Goal: Information Seeking & Learning: Check status

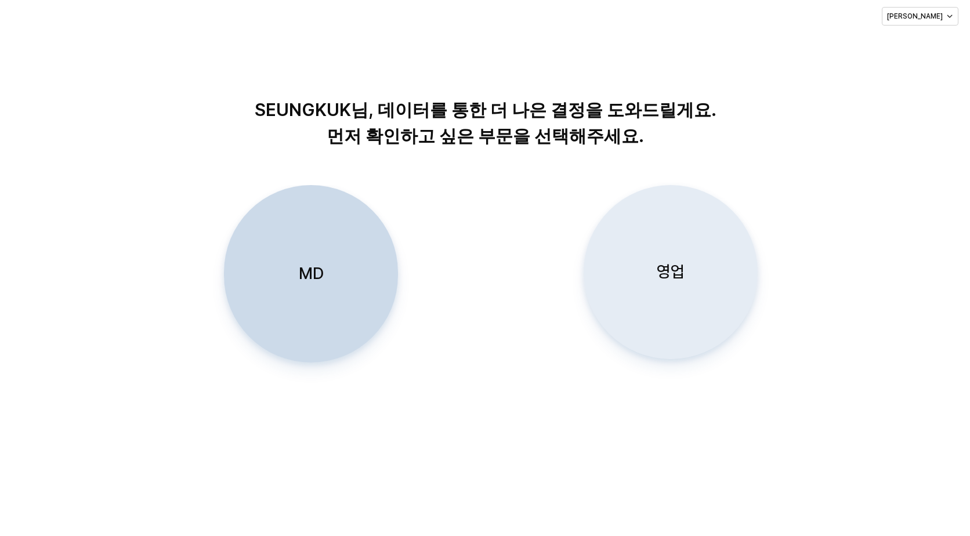
click at [677, 278] on p "영업" at bounding box center [670, 271] width 28 height 21
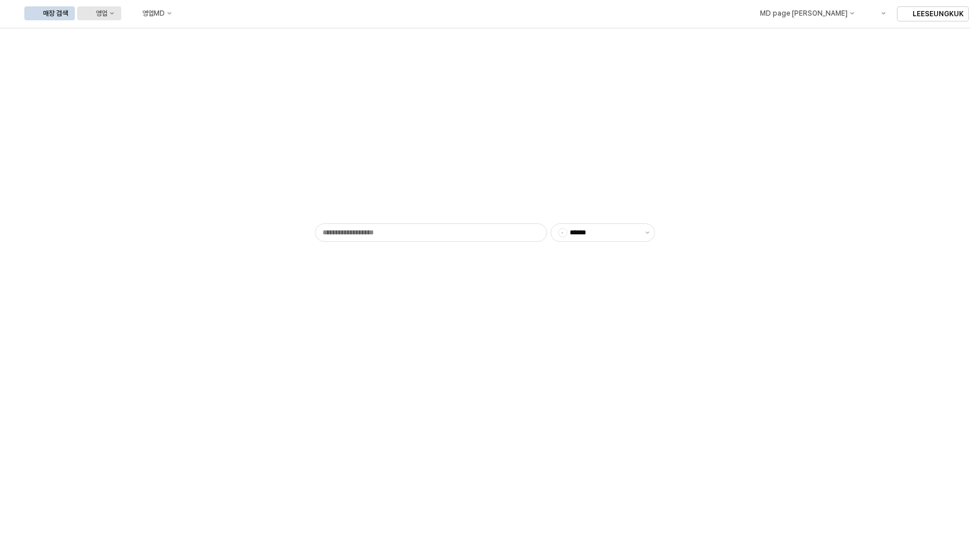
click at [107, 17] on div "영업" at bounding box center [102, 13] width 12 height 8
click at [219, 36] on div "목표매출 달성현황" at bounding box center [228, 34] width 61 height 9
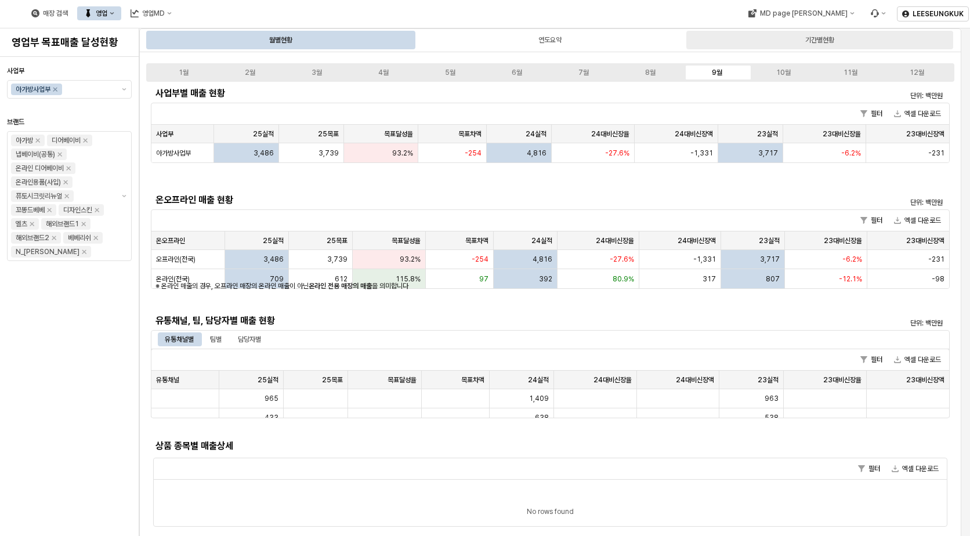
click at [826, 37] on div "기간별현황" at bounding box center [819, 40] width 29 height 14
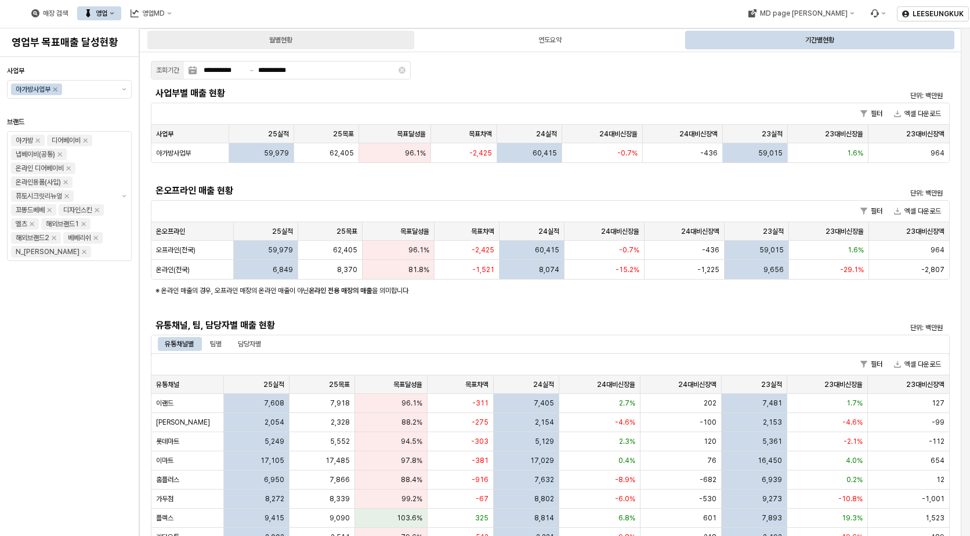
click at [292, 42] on div "월별현황" at bounding box center [280, 40] width 23 height 14
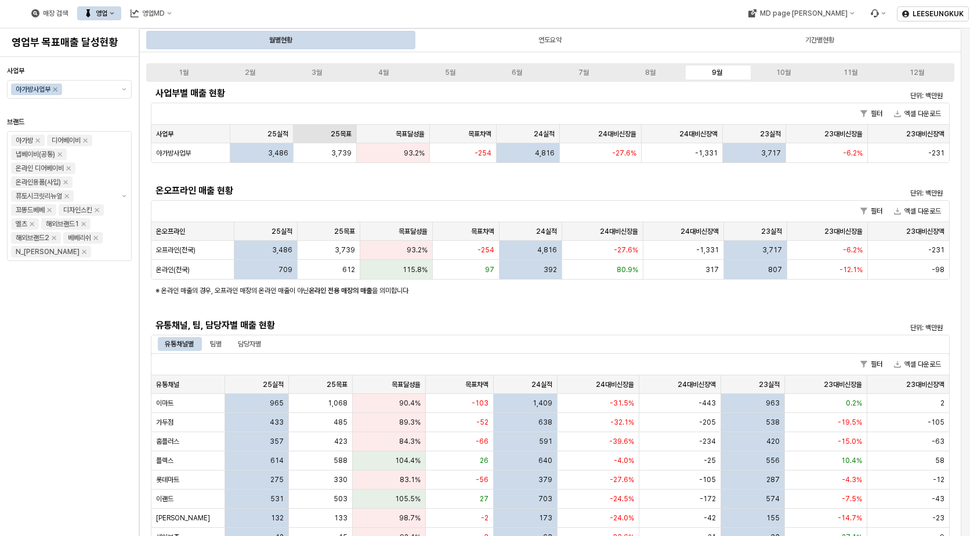
scroll to position [58, 0]
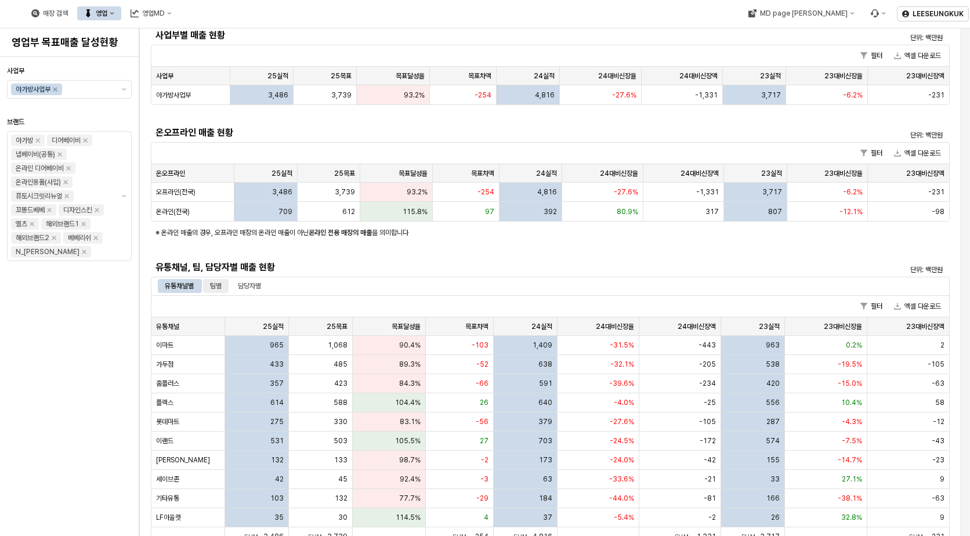
click at [216, 289] on div "팀별" at bounding box center [216, 286] width 12 height 14
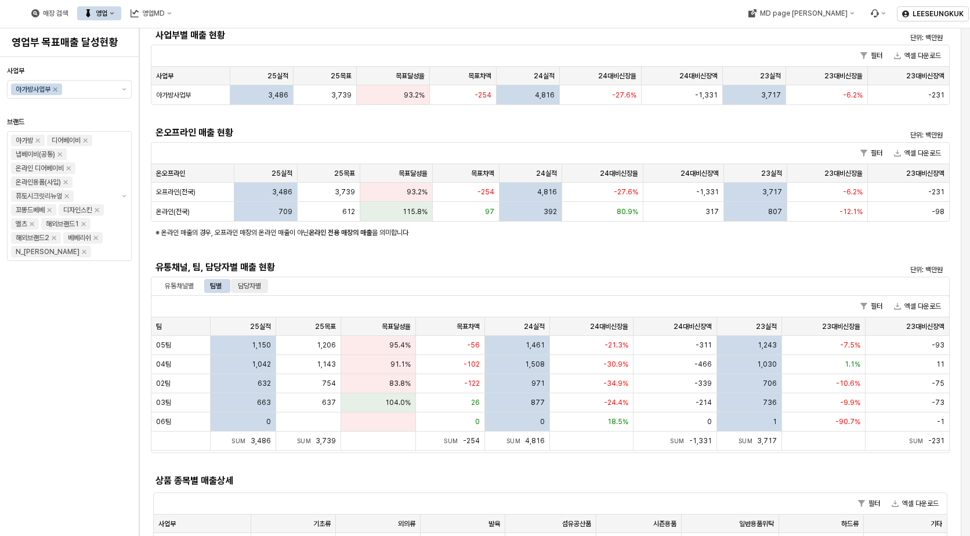
click at [249, 282] on div "담당자별" at bounding box center [249, 286] width 23 height 14
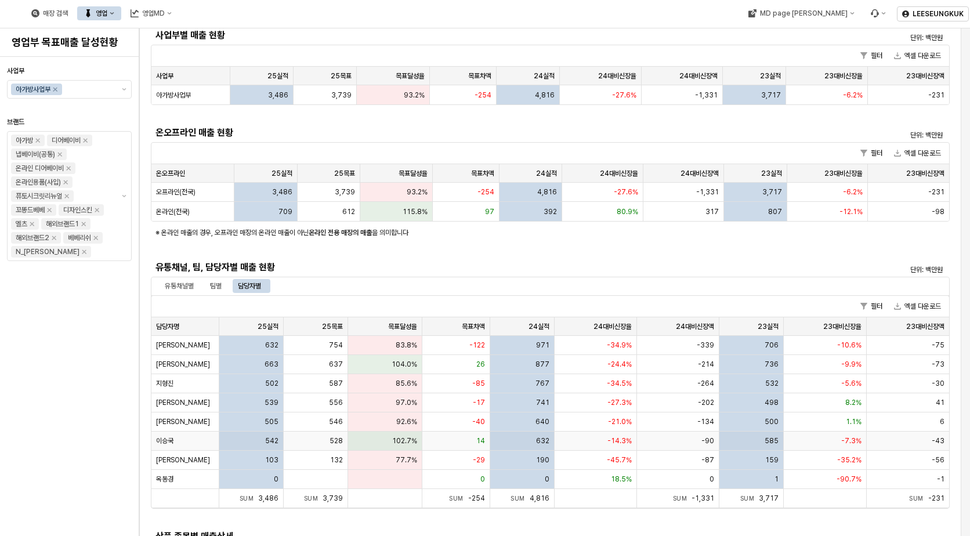
click at [168, 438] on span "이승국" at bounding box center [164, 440] width 17 height 9
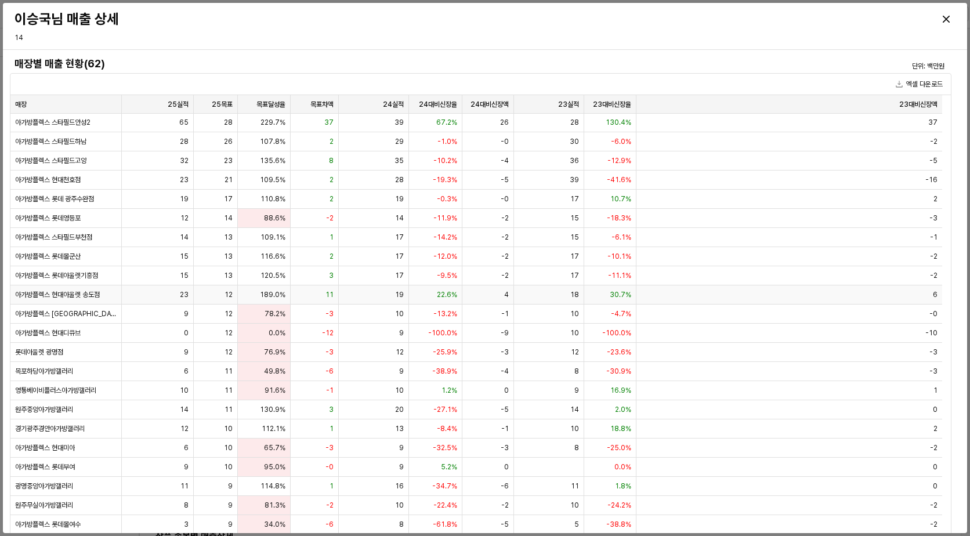
scroll to position [0, 0]
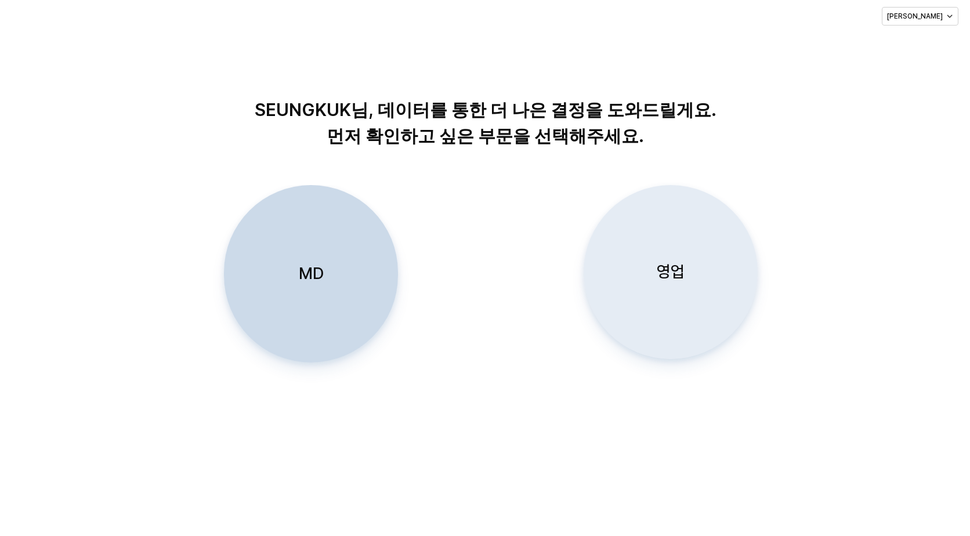
click at [672, 274] on p "영업" at bounding box center [670, 271] width 28 height 21
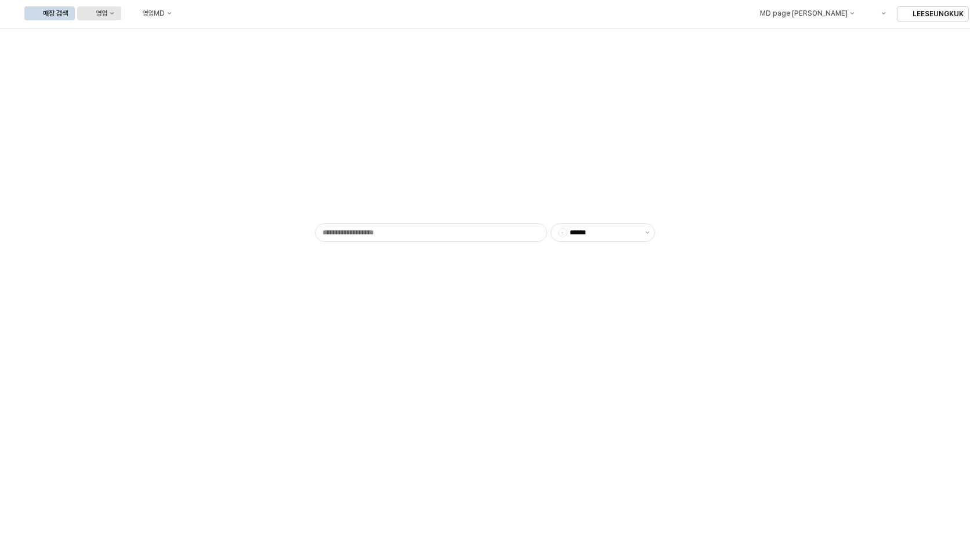
click at [121, 16] on button "영업" at bounding box center [99, 13] width 44 height 14
click at [216, 37] on div "목표매출 달성현황" at bounding box center [228, 34] width 61 height 9
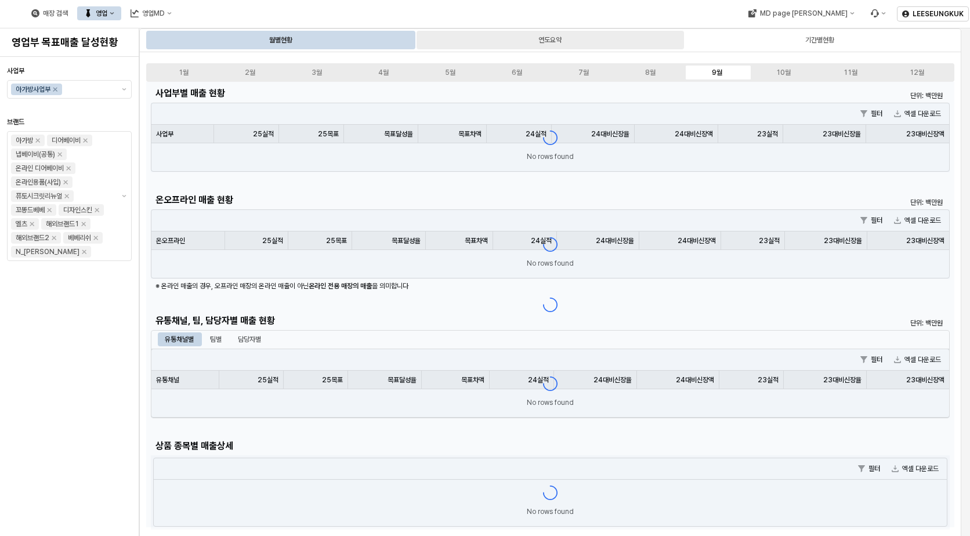
click at [543, 42] on div "연도요약" at bounding box center [549, 40] width 23 height 14
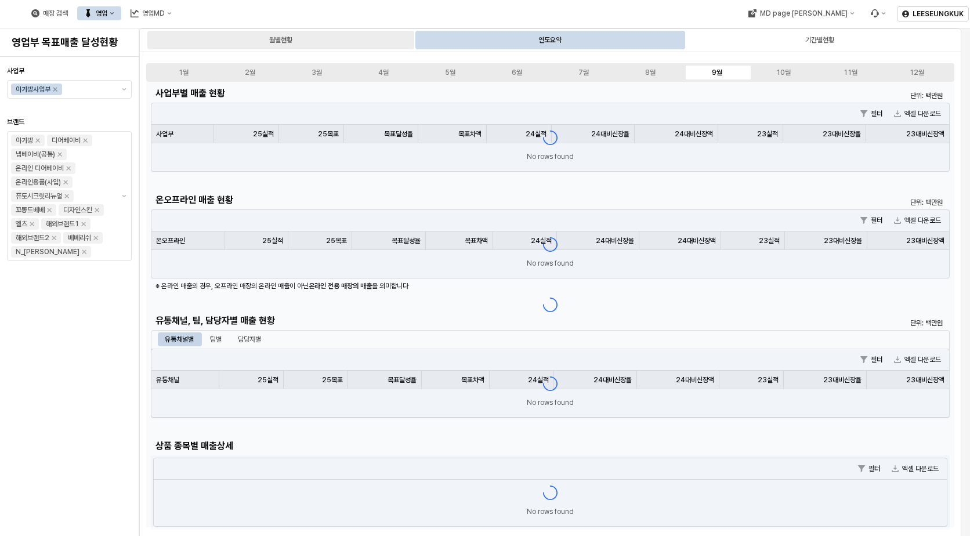
click at [325, 42] on div "월별현황" at bounding box center [280, 40] width 267 height 19
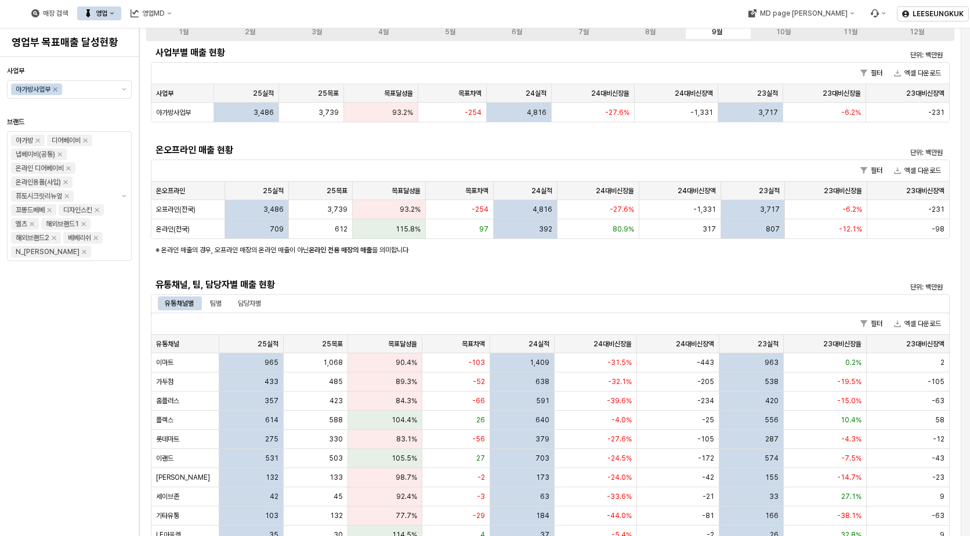
scroll to position [58, 0]
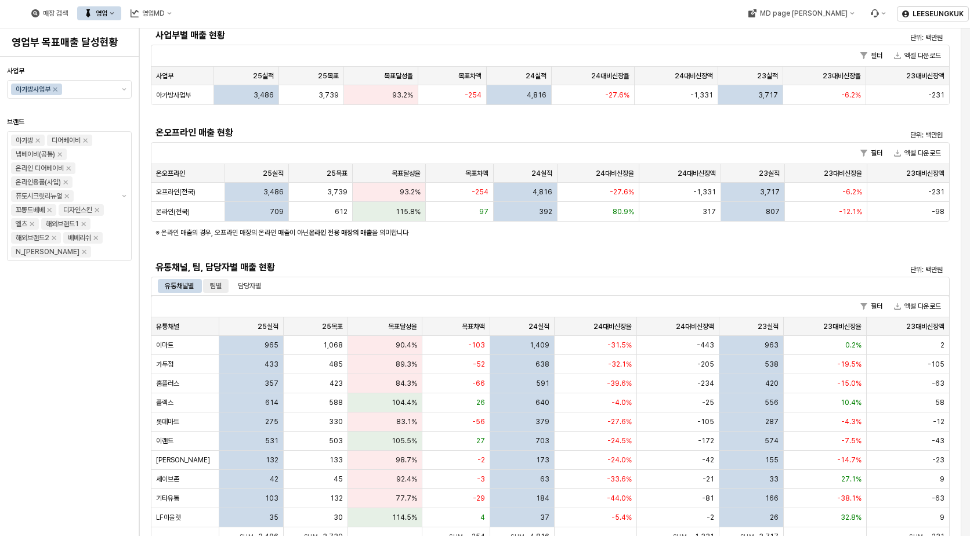
click at [220, 288] on div "팀별" at bounding box center [216, 286] width 12 height 14
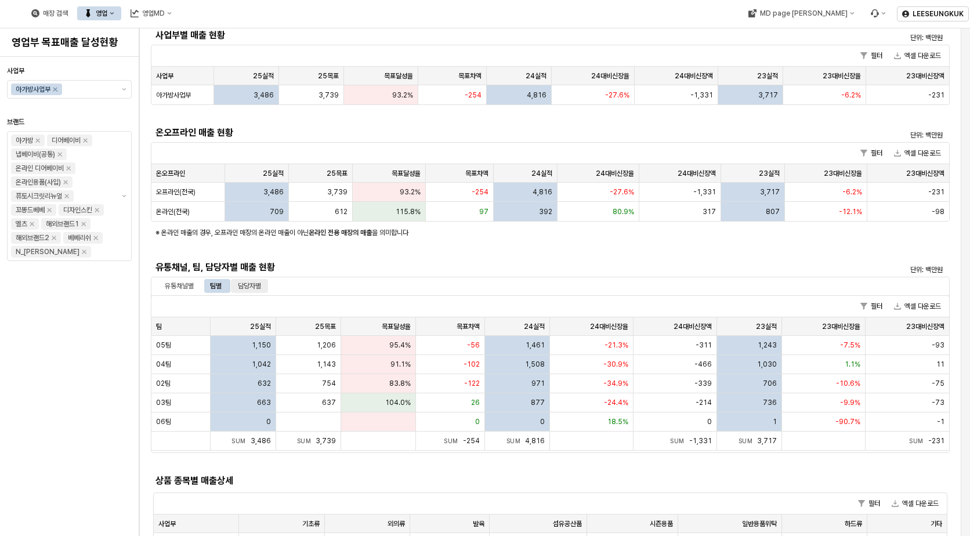
click at [254, 289] on div "담당자별" at bounding box center [249, 286] width 23 height 14
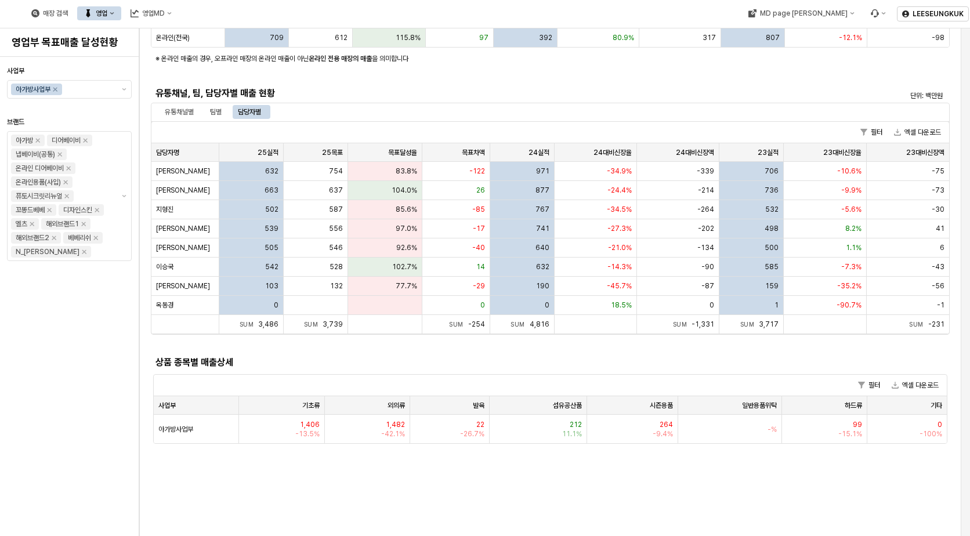
scroll to position [116, 0]
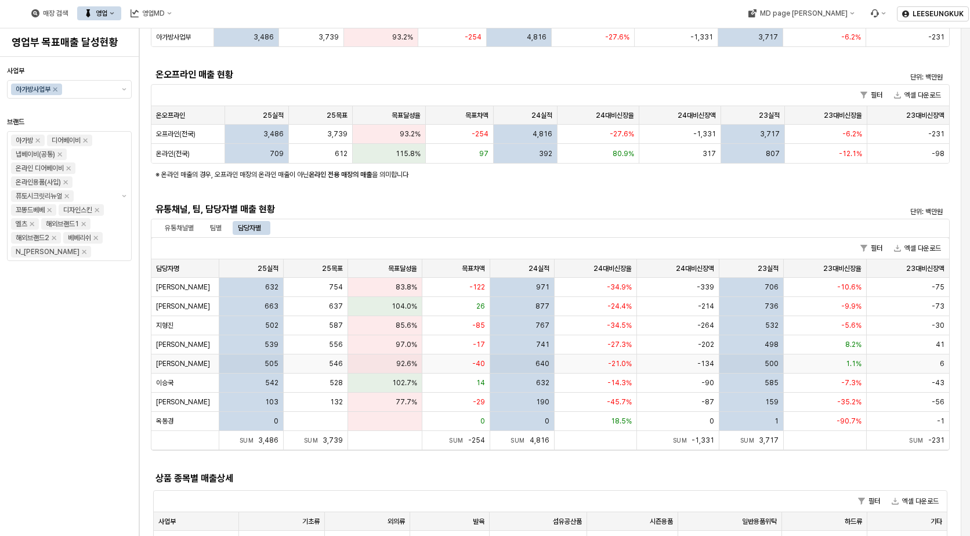
click at [165, 365] on span "[PERSON_NAME]" at bounding box center [183, 363] width 54 height 9
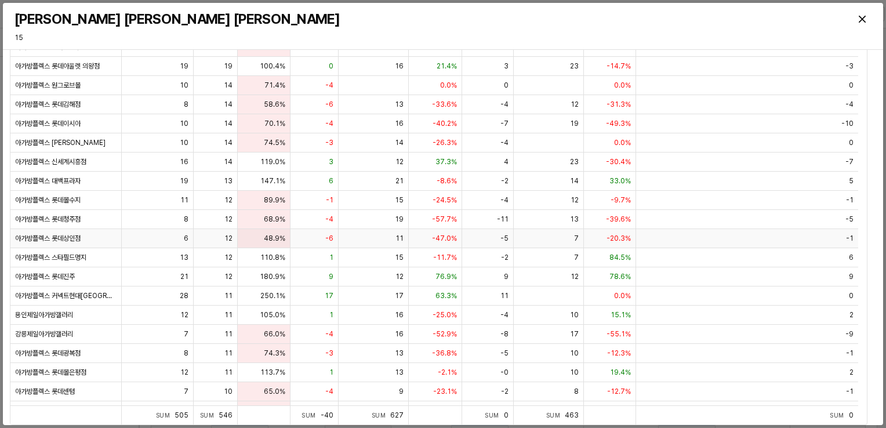
scroll to position [0, 0]
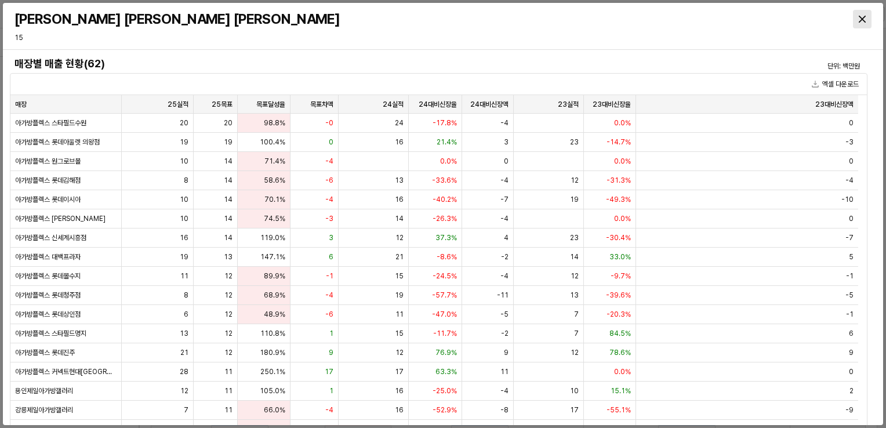
click at [867, 20] on div "Close" at bounding box center [862, 18] width 17 height 17
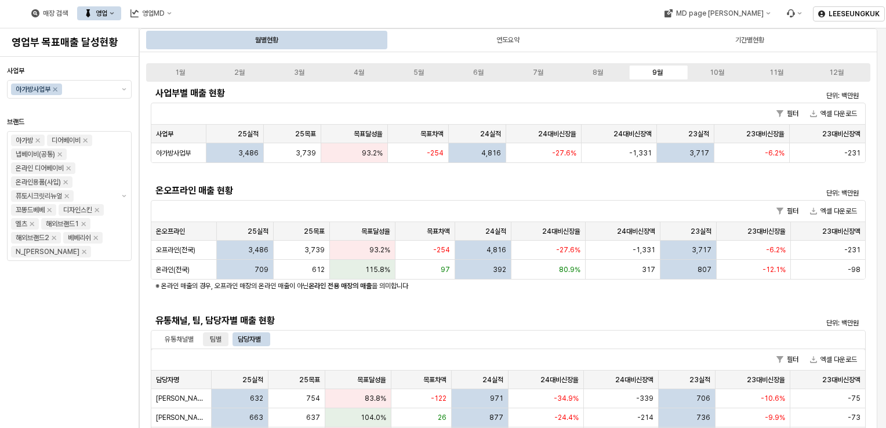
click at [217, 342] on div "팀별" at bounding box center [216, 339] width 12 height 14
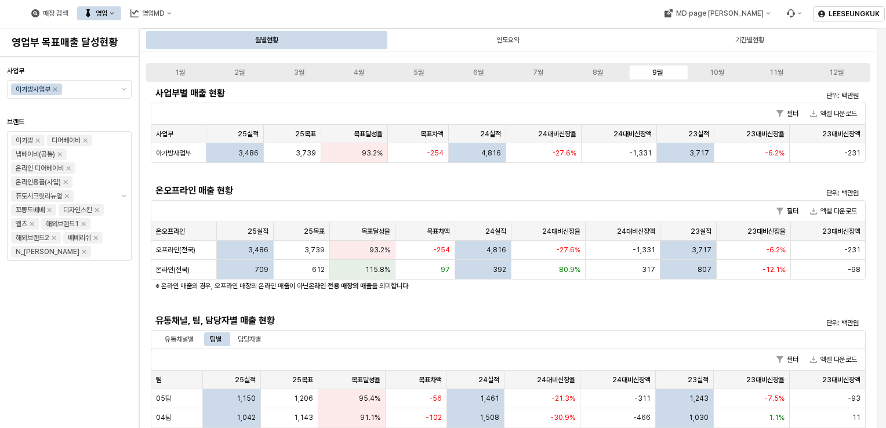
scroll to position [290, 0]
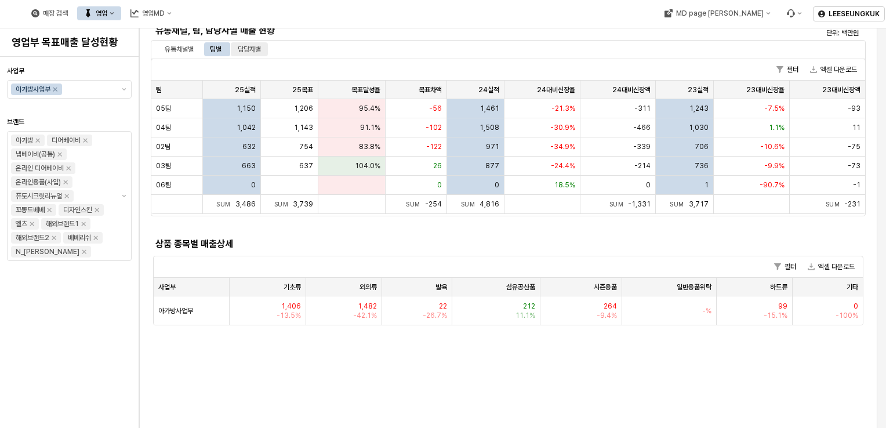
click at [250, 48] on div "담당자별" at bounding box center [249, 49] width 23 height 14
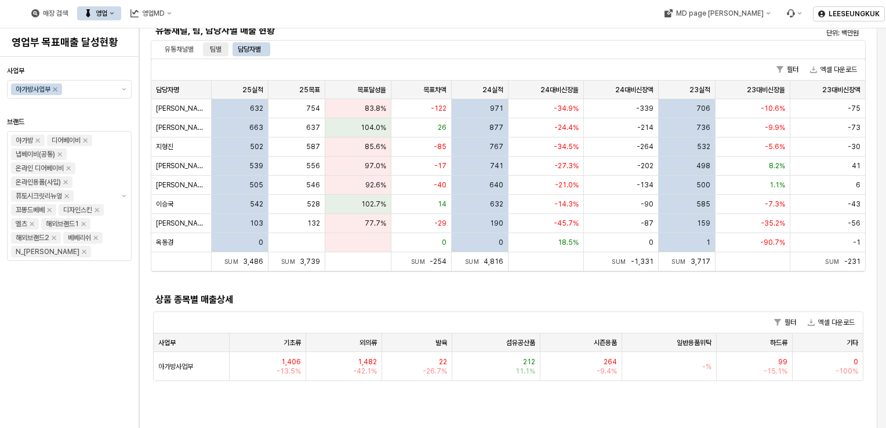
click at [216, 46] on div "팀별" at bounding box center [216, 49] width 12 height 14
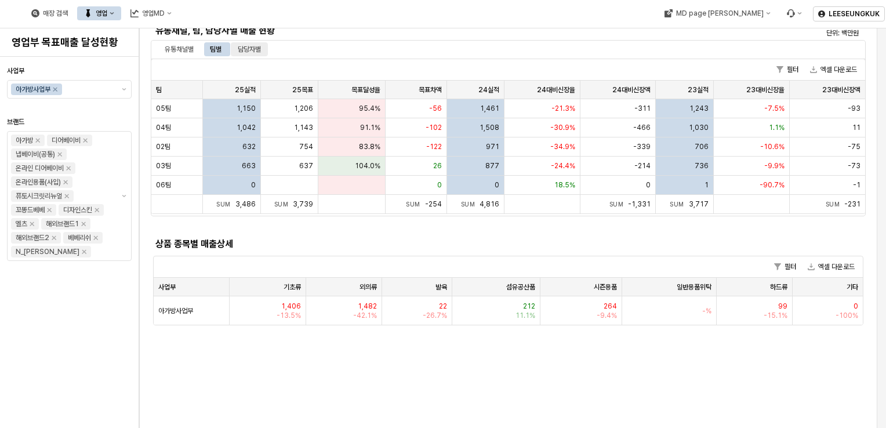
click at [246, 49] on div "담당자별" at bounding box center [249, 49] width 23 height 14
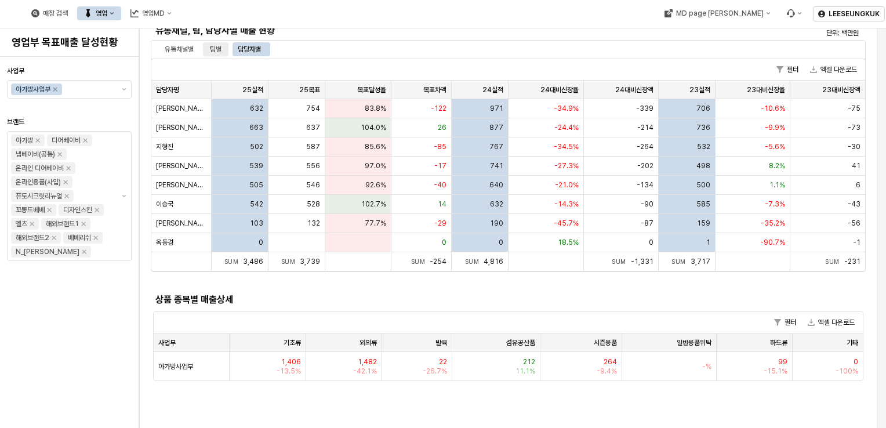
click at [209, 48] on div "팀별" at bounding box center [216, 49] width 26 height 14
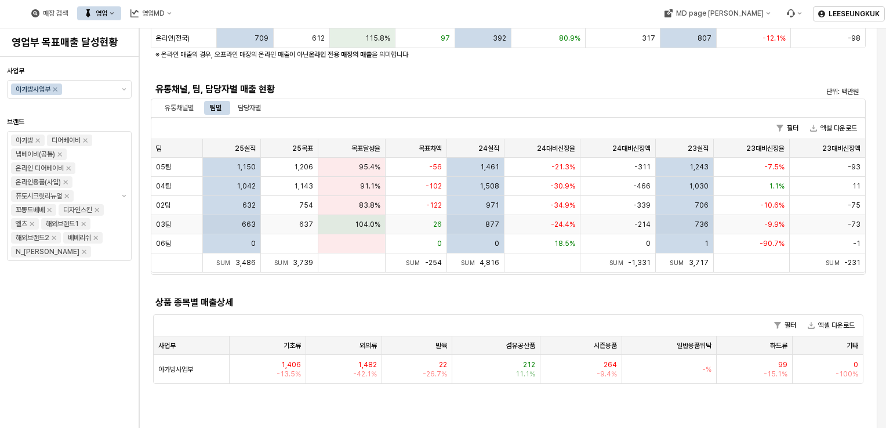
scroll to position [116, 0]
